Goal: Check status: Check status

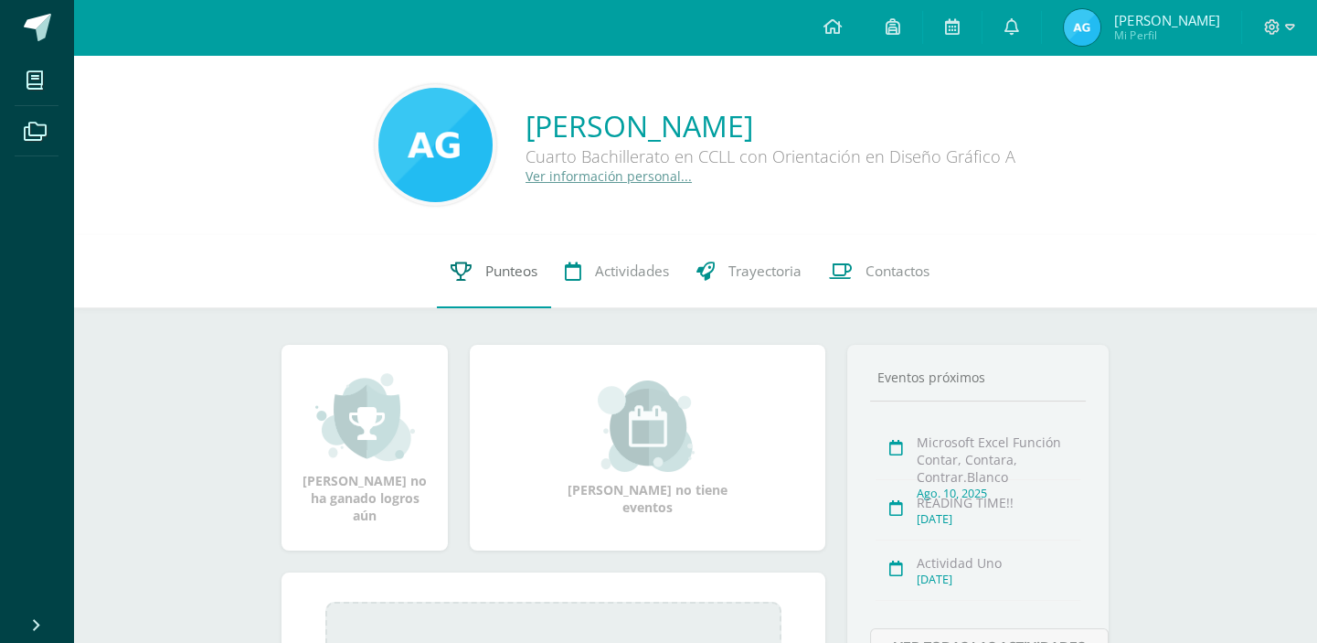
click at [485, 267] on span "Punteos" at bounding box center [511, 270] width 52 height 19
